Goal: Task Accomplishment & Management: Manage account settings

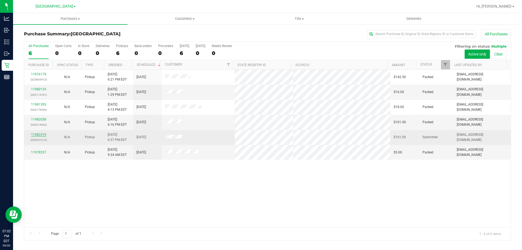
click at [42, 136] on link "11982319" at bounding box center [38, 135] width 15 height 4
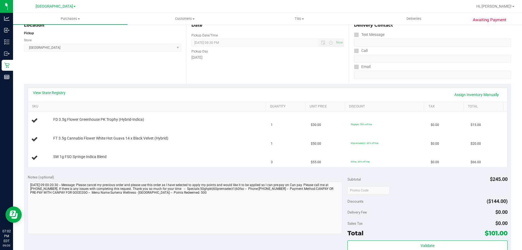
scroll to position [82, 0]
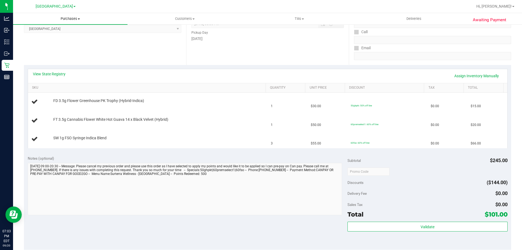
click at [71, 20] on span "Purchases" at bounding box center [70, 18] width 115 height 5
click at [68, 36] on li "Fulfillment" at bounding box center [70, 39] width 115 height 7
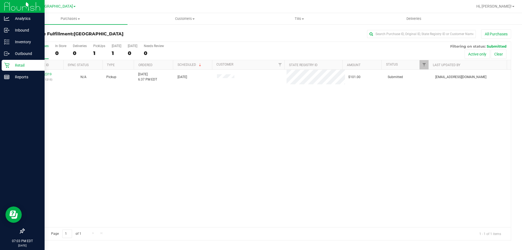
click at [18, 62] on div "Retail" at bounding box center [23, 65] width 43 height 11
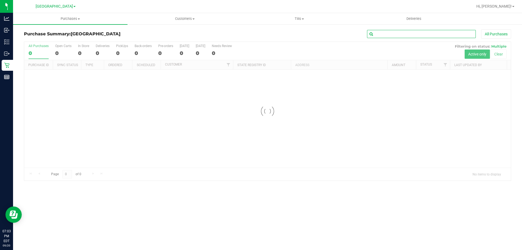
click at [384, 35] on input "text" at bounding box center [421, 34] width 109 height 8
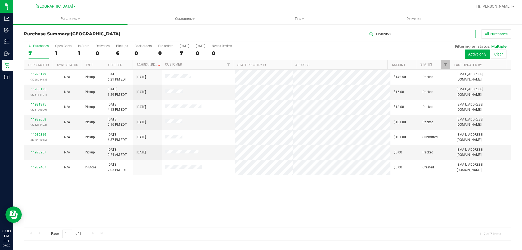
type input "11982058"
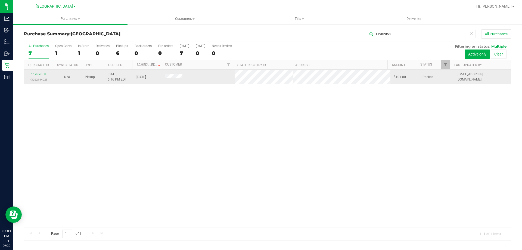
click at [41, 73] on link "11982058" at bounding box center [38, 74] width 15 height 4
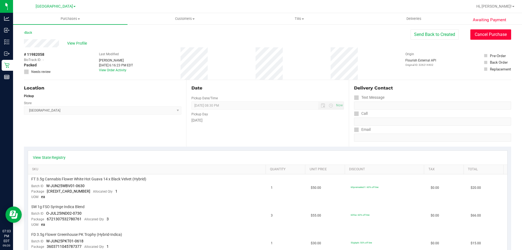
click at [488, 35] on button "Cancel Purchase" at bounding box center [491, 34] width 41 height 10
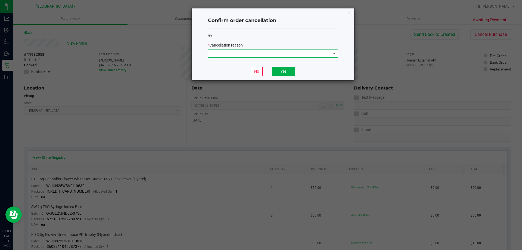
click at [316, 53] on span at bounding box center [269, 54] width 123 height 8
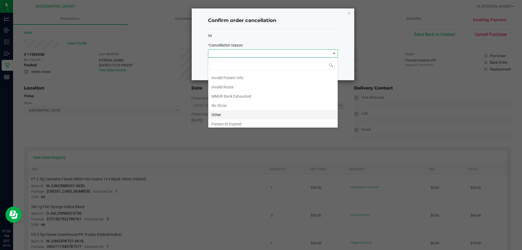
scroll to position [27, 0]
click at [251, 105] on li "Other" at bounding box center [273, 105] width 130 height 9
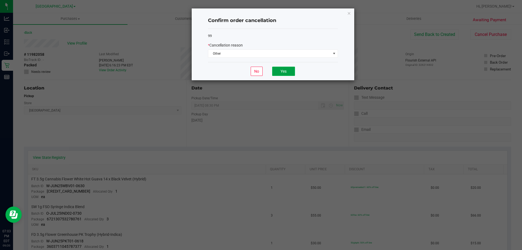
click at [278, 69] on button "Yes" at bounding box center [283, 71] width 23 height 9
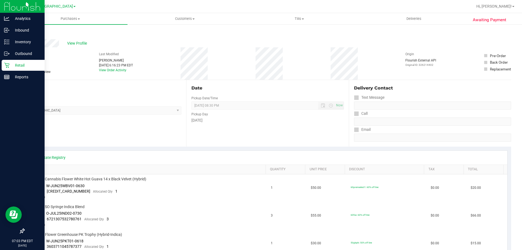
click at [7, 69] on div "Retail" at bounding box center [23, 65] width 43 height 11
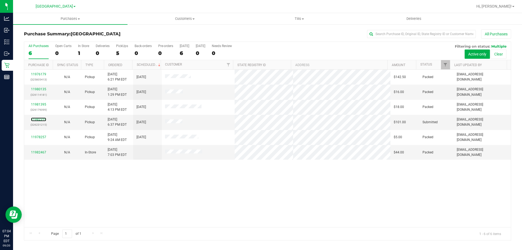
click at [43, 121] on link "11982319" at bounding box center [38, 120] width 15 height 4
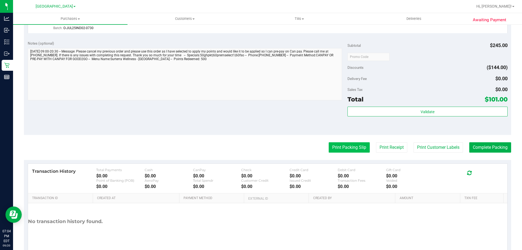
scroll to position [245, 0]
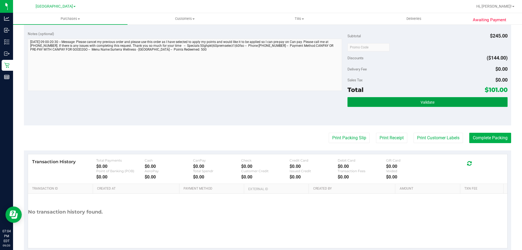
click at [411, 99] on button "Validate" at bounding box center [428, 102] width 160 height 10
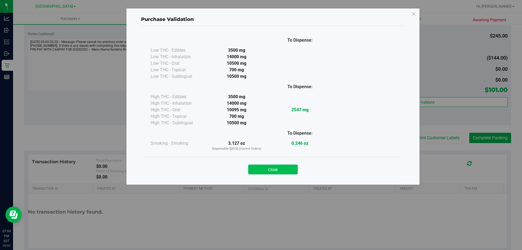
click at [290, 166] on button "Close" at bounding box center [273, 170] width 50 height 10
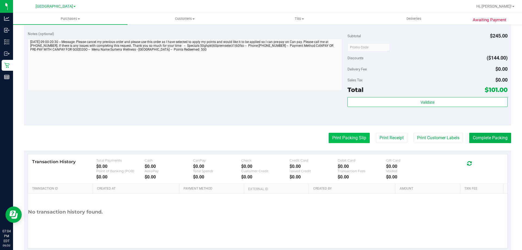
click at [356, 138] on button "Print Packing Slip" at bounding box center [349, 138] width 41 height 10
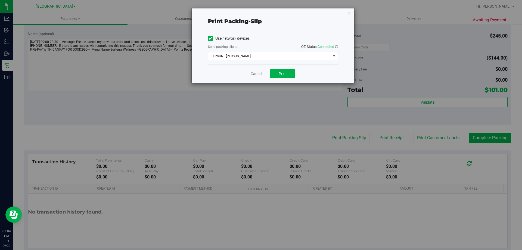
click at [298, 54] on span "EPSON - JYPSI" at bounding box center [269, 56] width 123 height 8
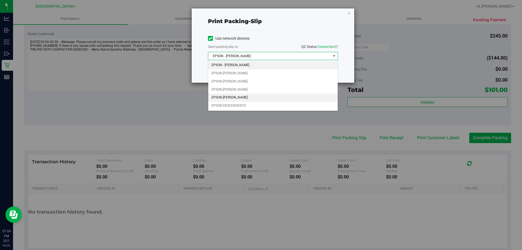
click at [267, 95] on li "EPSON-DEREK-LAM" at bounding box center [273, 98] width 130 height 8
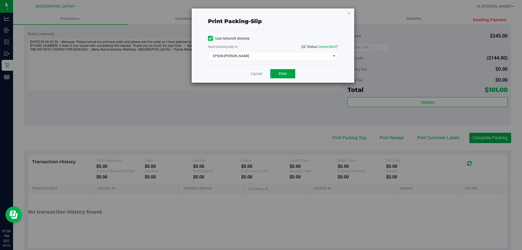
click at [282, 76] on span "Print" at bounding box center [283, 74] width 8 height 4
click at [279, 72] on span "Print" at bounding box center [283, 74] width 8 height 4
click at [350, 13] on icon "button" at bounding box center [349, 13] width 4 height 7
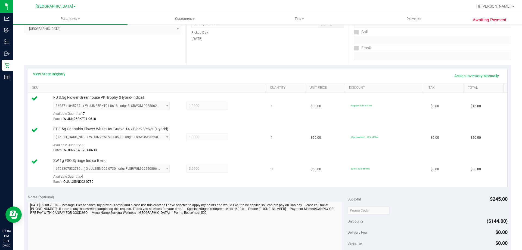
scroll to position [0, 0]
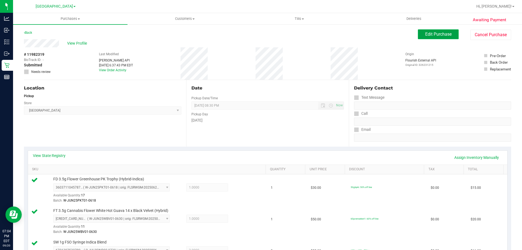
click at [442, 33] on span "Edit Purchase" at bounding box center [439, 34] width 26 height 5
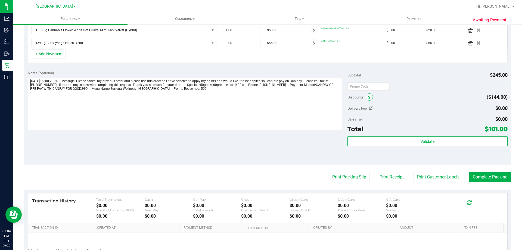
click at [370, 96] on span at bounding box center [369, 96] width 7 height 7
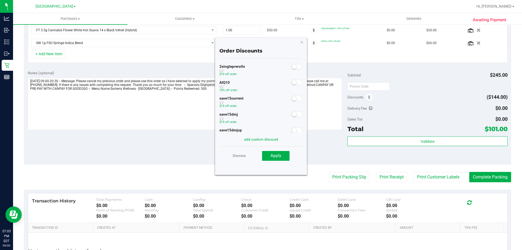
click at [295, 84] on span at bounding box center [297, 82] width 11 height 5
click at [281, 153] on button "Apply" at bounding box center [275, 156] width 27 height 10
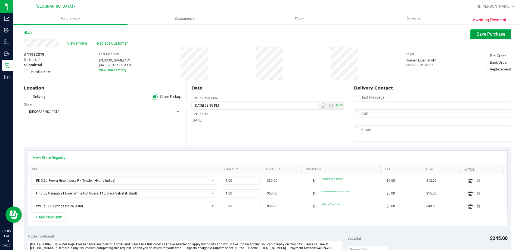
click at [484, 34] on span "Save Purchase" at bounding box center [491, 34] width 29 height 5
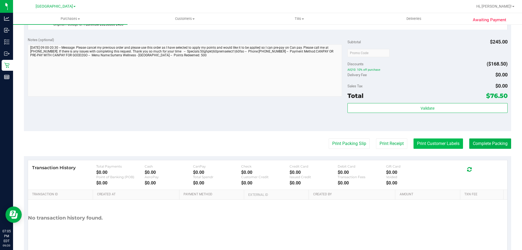
scroll to position [272, 0]
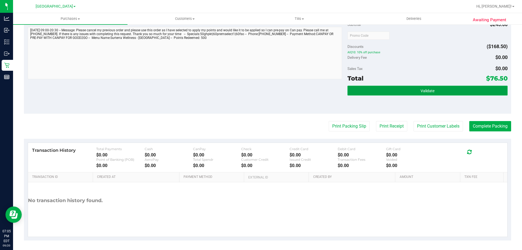
click at [447, 93] on button "Validate" at bounding box center [428, 91] width 160 height 10
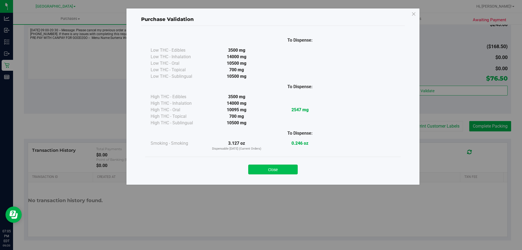
click at [275, 172] on button "Close" at bounding box center [273, 170] width 50 height 10
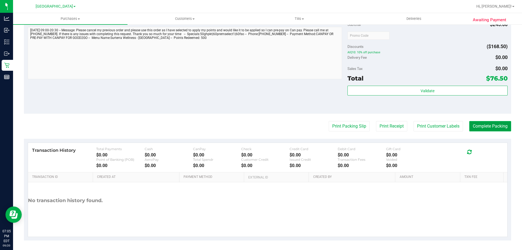
click at [482, 126] on button "Complete Packing" at bounding box center [491, 126] width 42 height 10
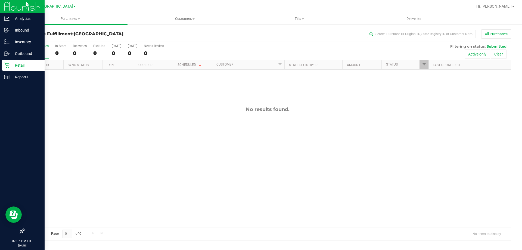
click at [5, 66] on icon at bounding box center [6, 65] width 5 height 5
